Goal: Check status: Check status

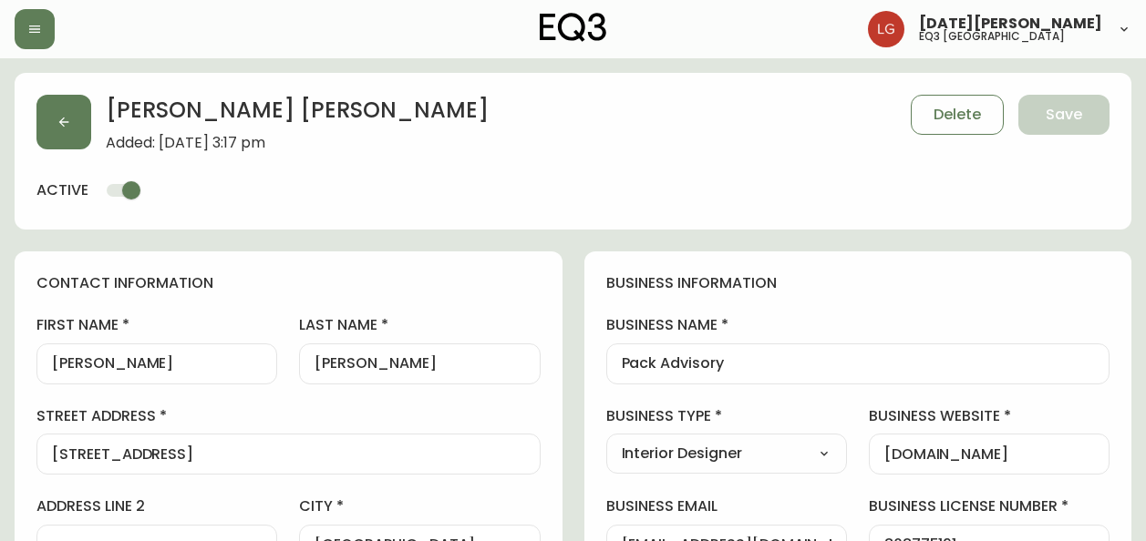
select select "BC"
select select "CA"
select select "CA_EN"
select select "Trade Show"
select select "Interior Designer"
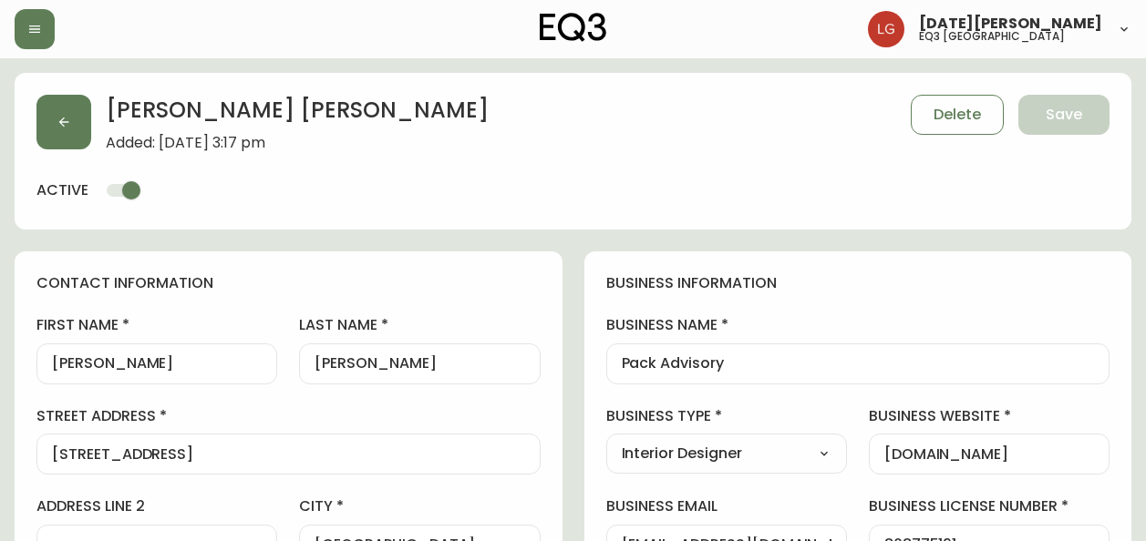
select select "cjw10z96p001r6gs00juufhhe"
select select "false"
click at [50, 28] on button "button" at bounding box center [35, 29] width 40 height 40
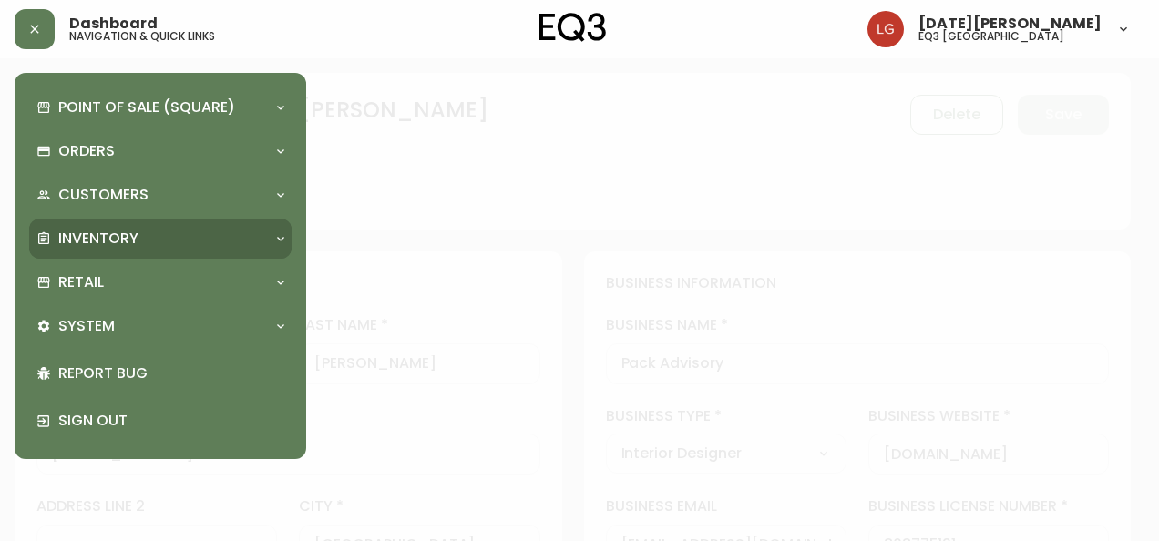
click at [111, 228] on div "Inventory" at bounding box center [160, 239] width 262 height 40
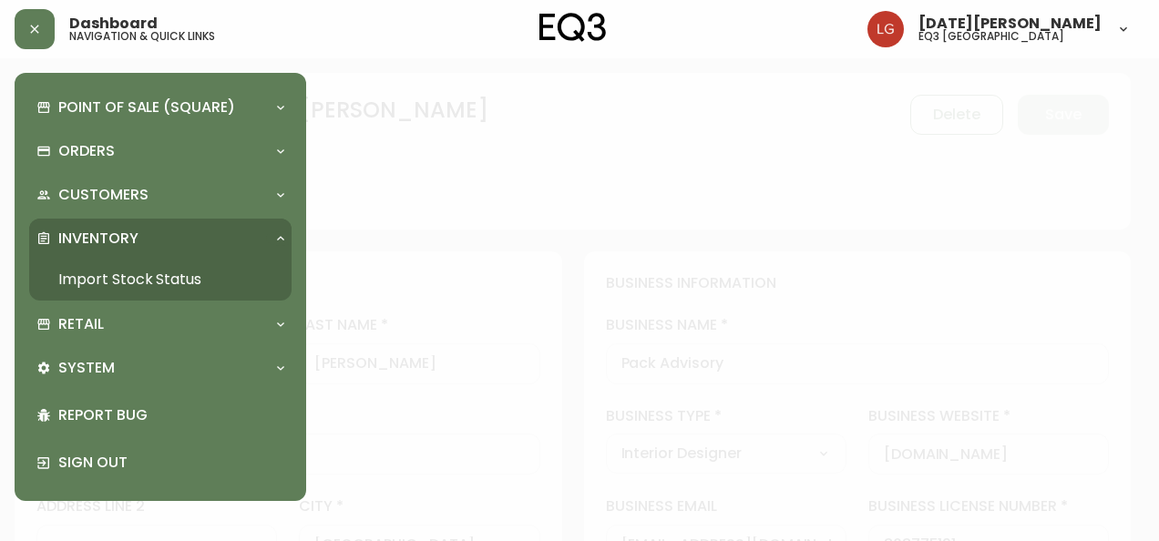
click at [110, 277] on link "Import Stock Status" at bounding box center [160, 280] width 262 height 42
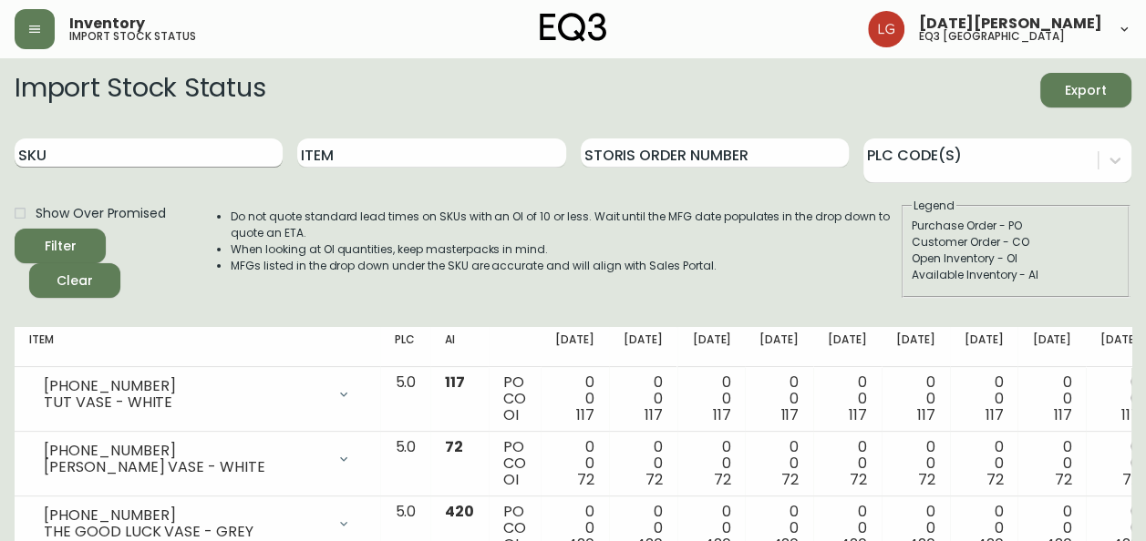
click at [107, 153] on input "SKU" at bounding box center [149, 153] width 268 height 29
paste input "[PHONE_NUMBER]"
click at [15, 229] on button "Filter" at bounding box center [60, 246] width 91 height 35
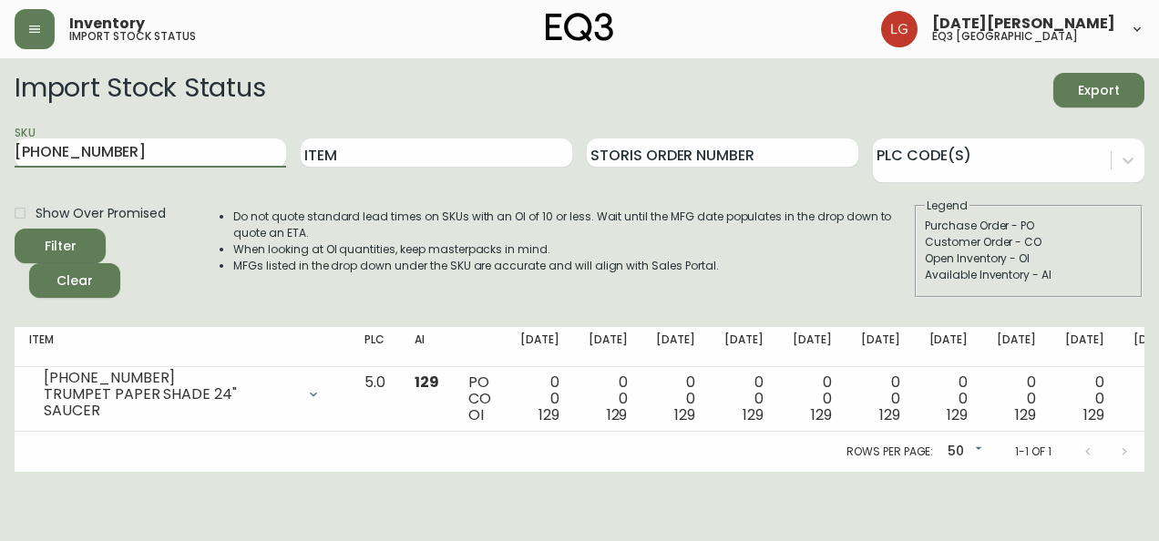
drag, startPoint x: 118, startPoint y: 152, endPoint x: -4, endPoint y: 166, distance: 122.0
click at [0, 166] on html "Inventory import stock status [DATE][PERSON_NAME] eq3 [GEOGRAPHIC_DATA] Import …" at bounding box center [579, 236] width 1159 height 472
paste input "522-0"
type input "[PHONE_NUMBER]"
click at [15, 229] on button "Filter" at bounding box center [60, 246] width 91 height 35
